Goal: Check status

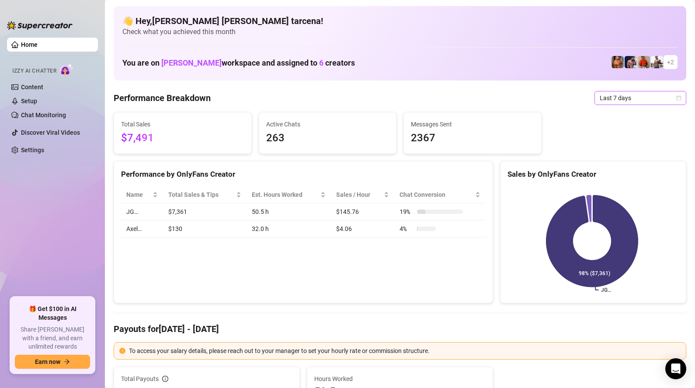
click at [614, 102] on span "Last 7 days" at bounding box center [640, 97] width 81 height 13
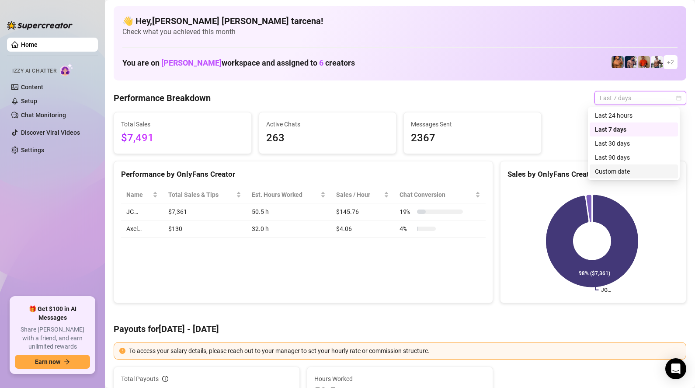
click at [620, 174] on div "Custom date" at bounding box center [634, 172] width 78 height 10
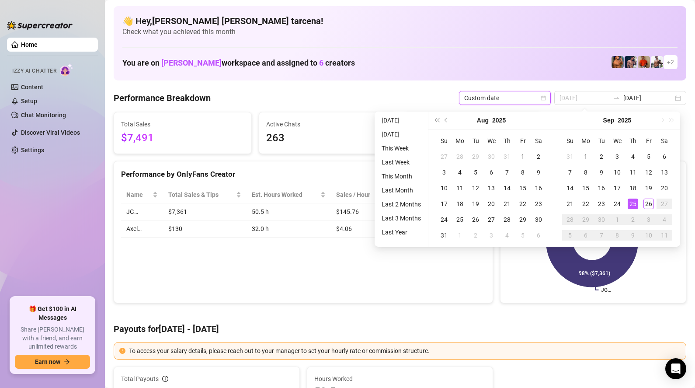
type input "[DATE]"
click at [634, 204] on div "25" at bounding box center [633, 204] width 10 height 10
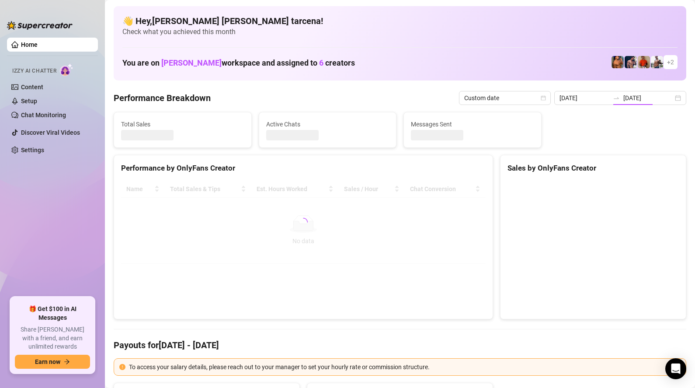
type input "[DATE]"
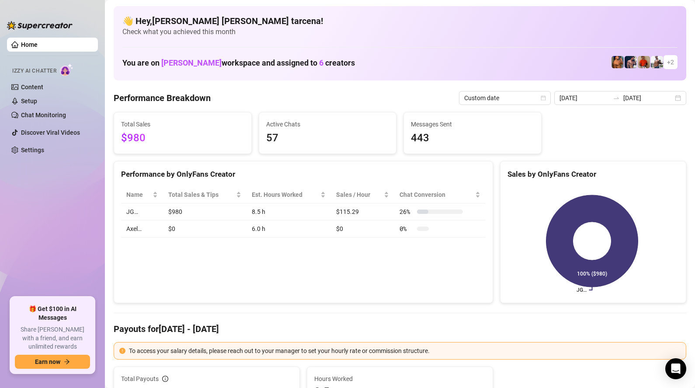
click at [599, 104] on div "[DATE] [DATE]" at bounding box center [620, 98] width 132 height 14
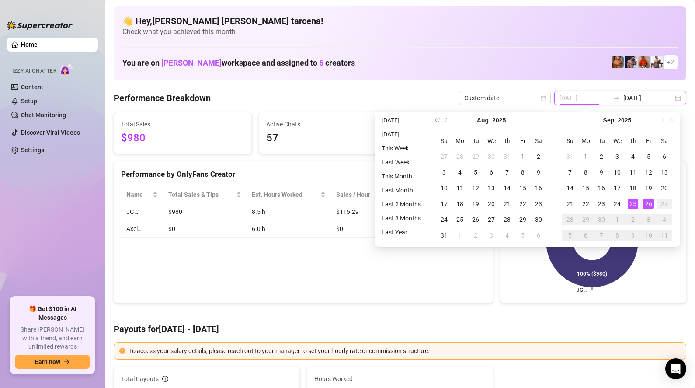
type input "[DATE]"
click at [642, 201] on td "26" at bounding box center [649, 204] width 16 height 16
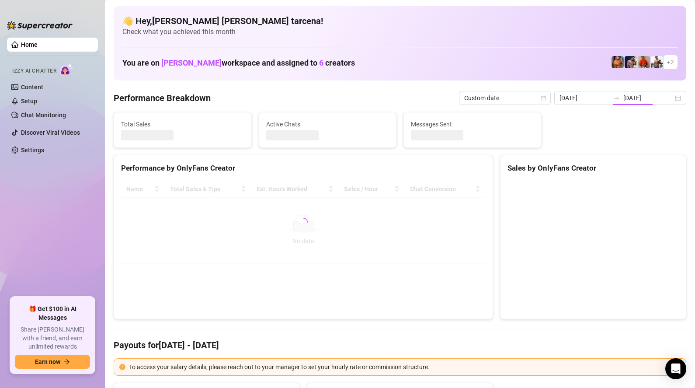
type input "[DATE]"
